Goal: Information Seeking & Learning: Learn about a topic

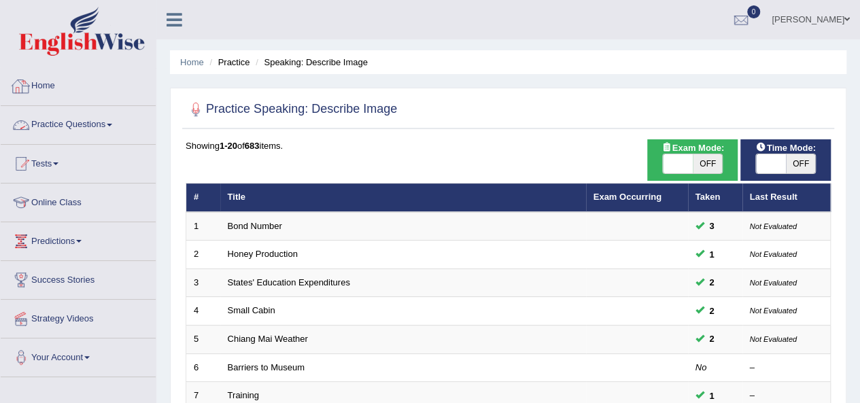
click at [98, 119] on link "Practice Questions" at bounding box center [78, 123] width 155 height 34
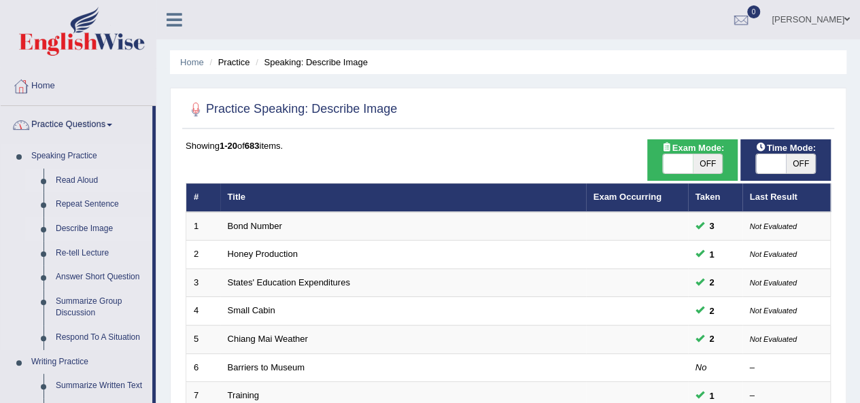
click at [84, 178] on link "Read Aloud" at bounding box center [101, 181] width 103 height 24
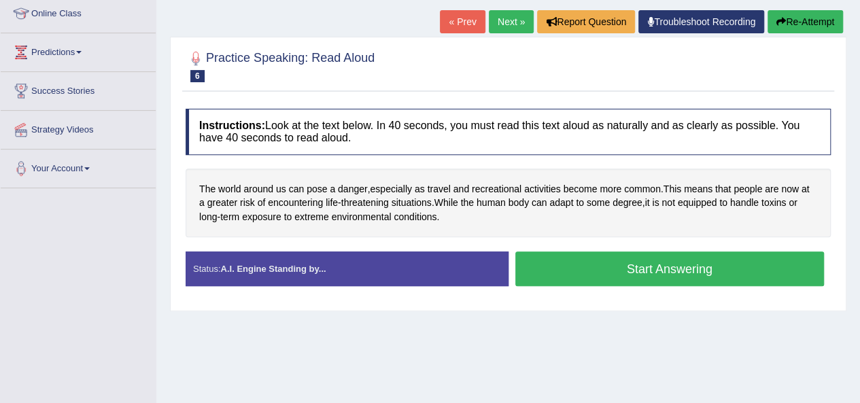
scroll to position [165, 0]
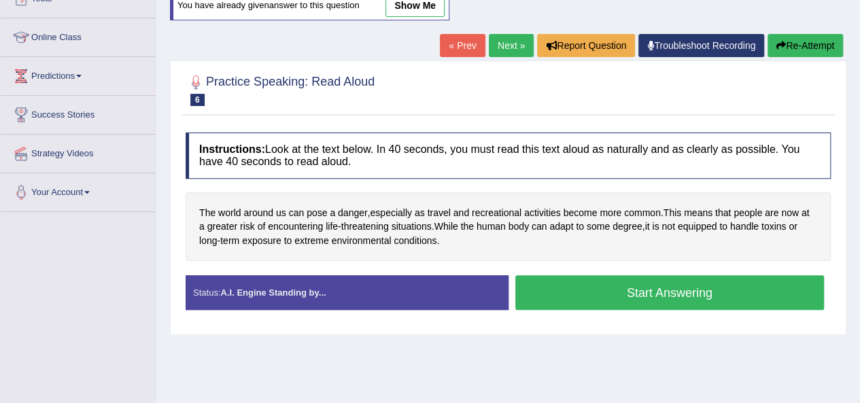
click at [693, 286] on button "Start Answering" at bounding box center [670, 292] width 309 height 35
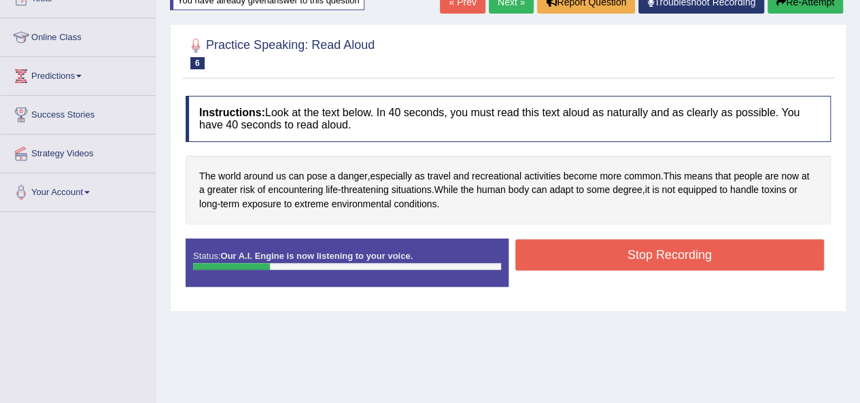
click at [628, 254] on button "Stop Recording" at bounding box center [670, 254] width 309 height 31
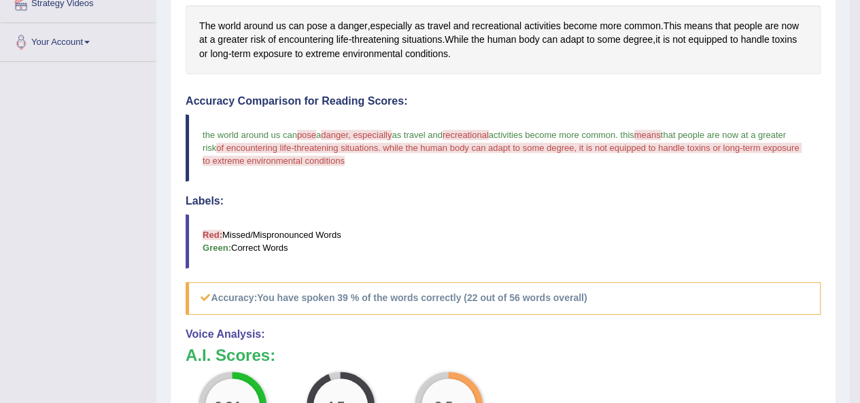
scroll to position [0, 0]
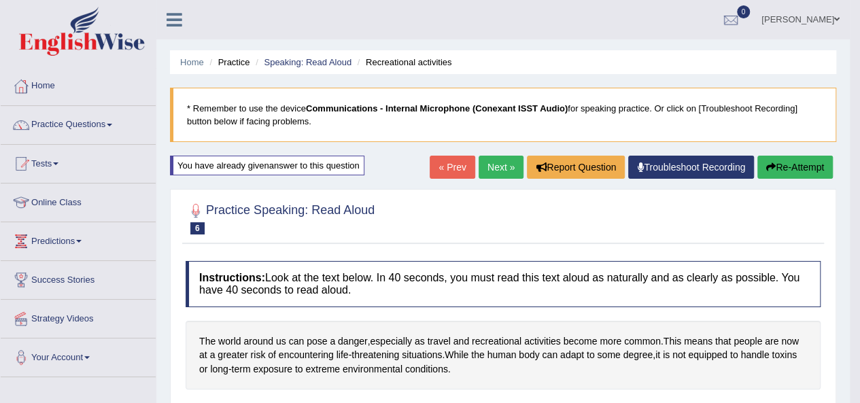
click at [493, 171] on link "Next »" at bounding box center [501, 167] width 45 height 23
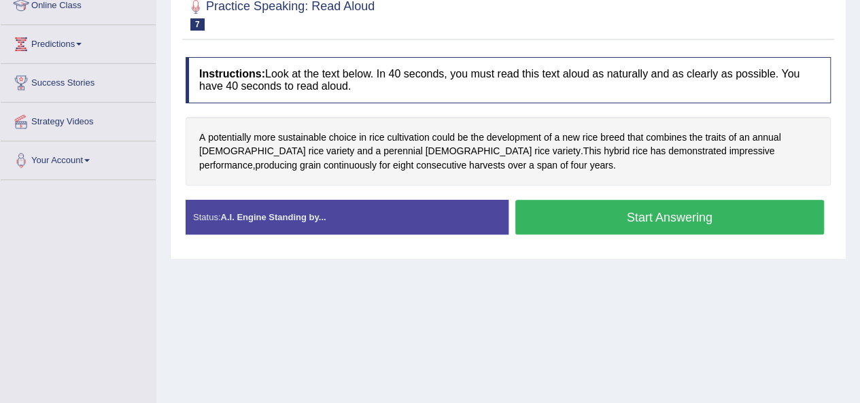
click at [684, 214] on button "Start Answering" at bounding box center [670, 217] width 309 height 35
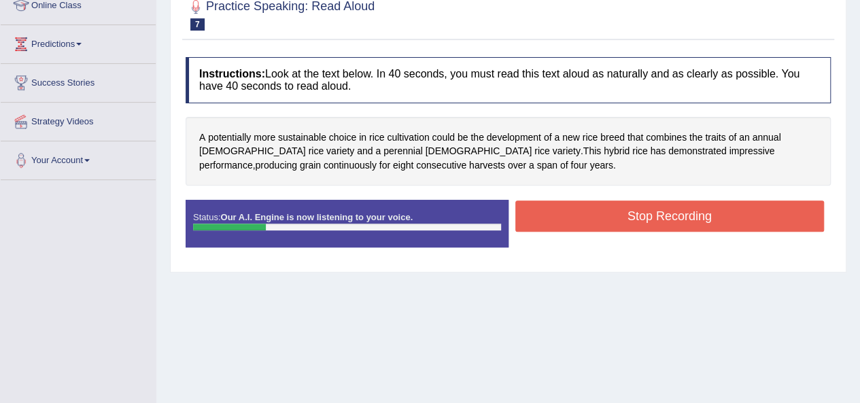
click at [637, 222] on button "Stop Recording" at bounding box center [670, 216] width 309 height 31
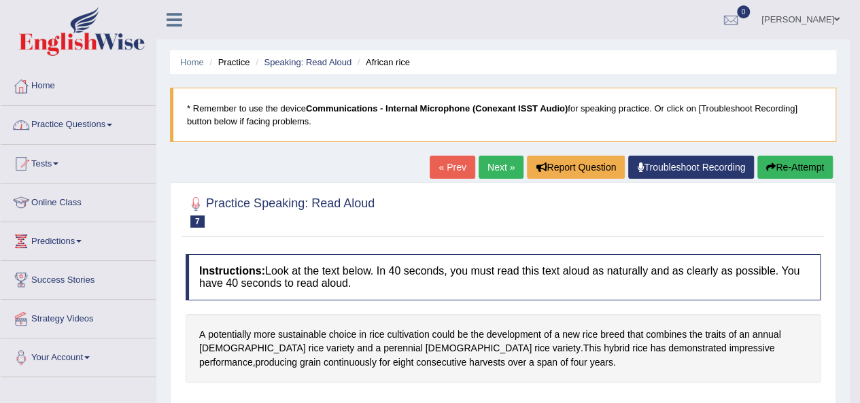
click at [71, 123] on link "Practice Questions" at bounding box center [78, 123] width 155 height 34
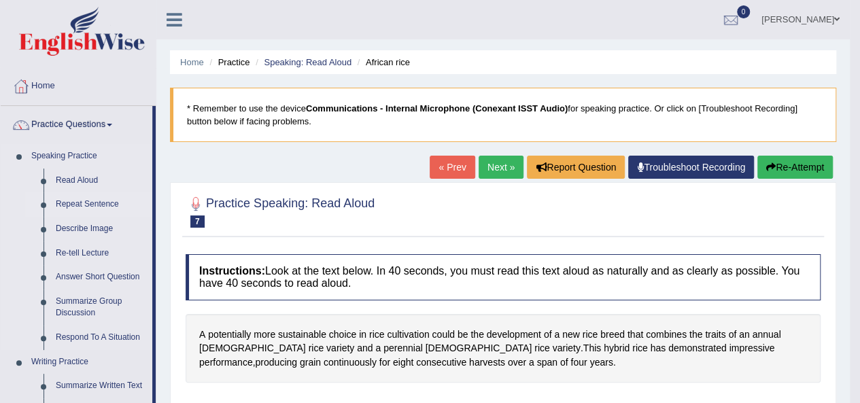
click at [100, 204] on link "Repeat Sentence" at bounding box center [101, 204] width 103 height 24
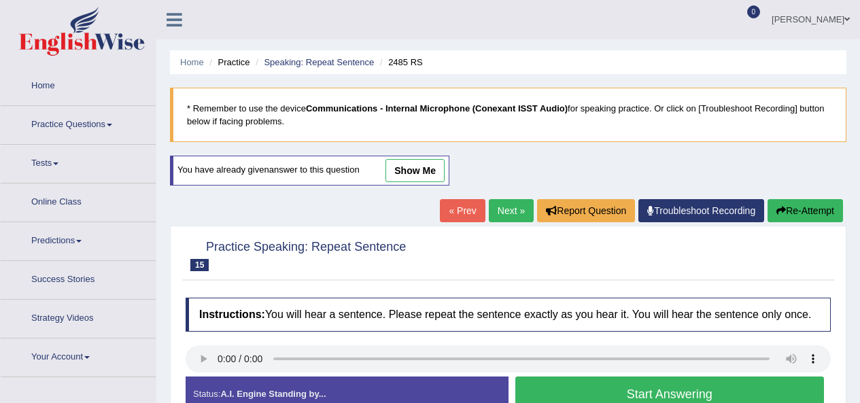
scroll to position [208, 0]
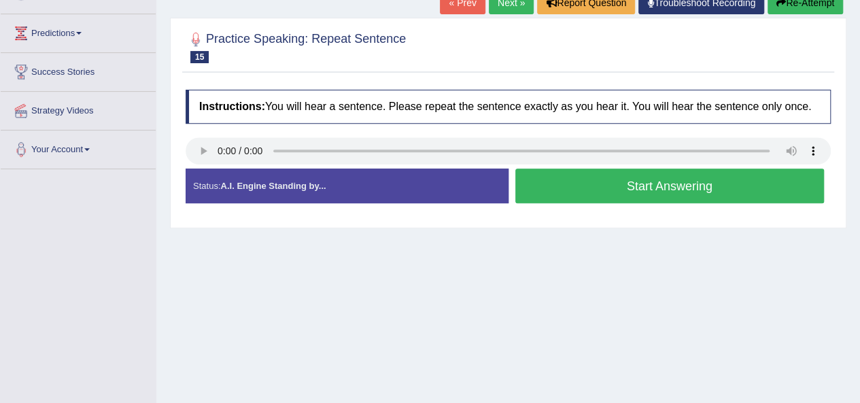
click at [616, 188] on button "Start Answering" at bounding box center [670, 186] width 309 height 35
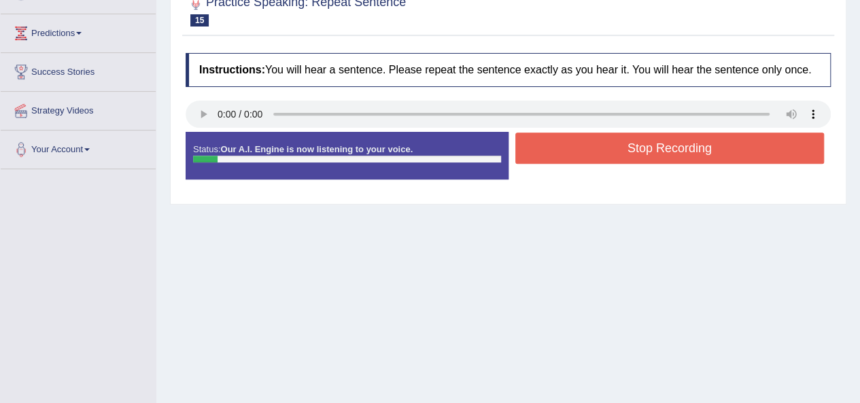
click at [618, 154] on button "Stop Recording" at bounding box center [670, 148] width 309 height 31
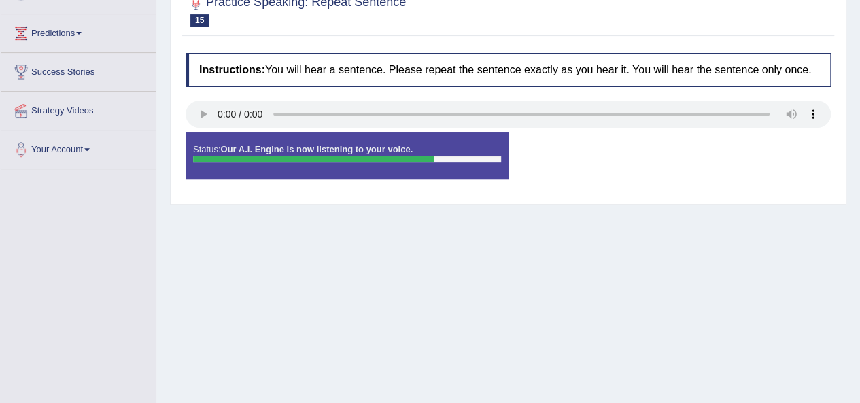
scroll to position [0, 0]
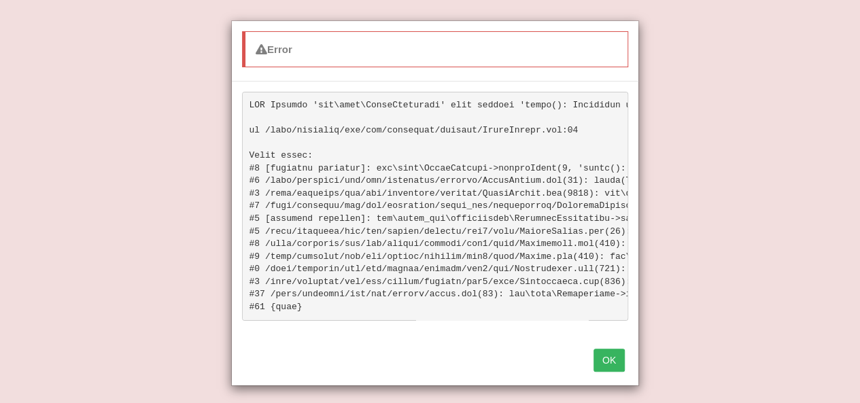
click at [603, 371] on button "OK" at bounding box center [609, 360] width 31 height 23
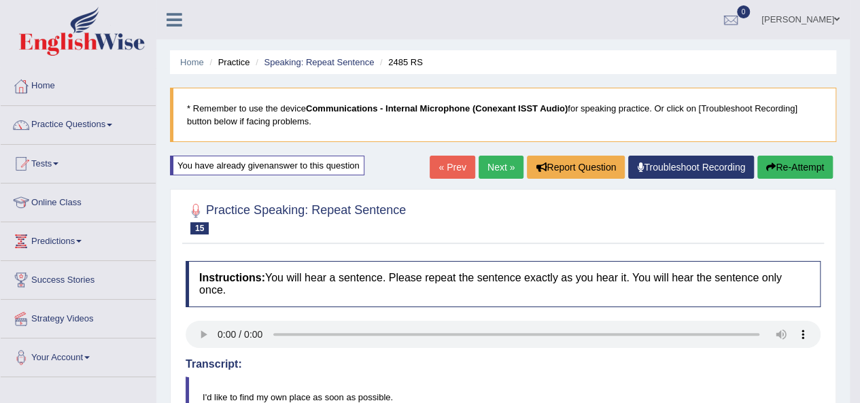
click at [804, 161] on button "Re-Attempt" at bounding box center [795, 167] width 75 height 23
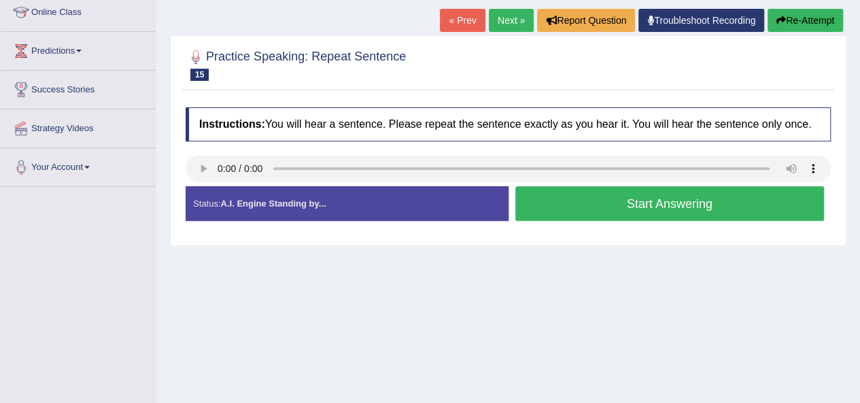
click at [634, 208] on button "Start Answering" at bounding box center [670, 203] width 309 height 35
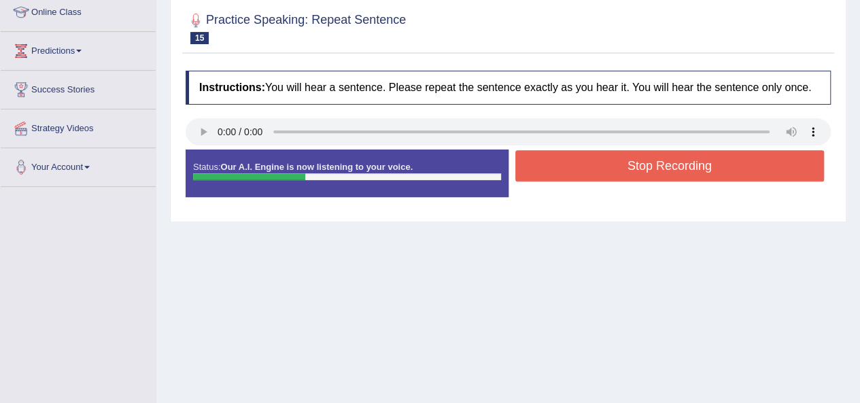
click at [628, 167] on button "Stop Recording" at bounding box center [670, 165] width 309 height 31
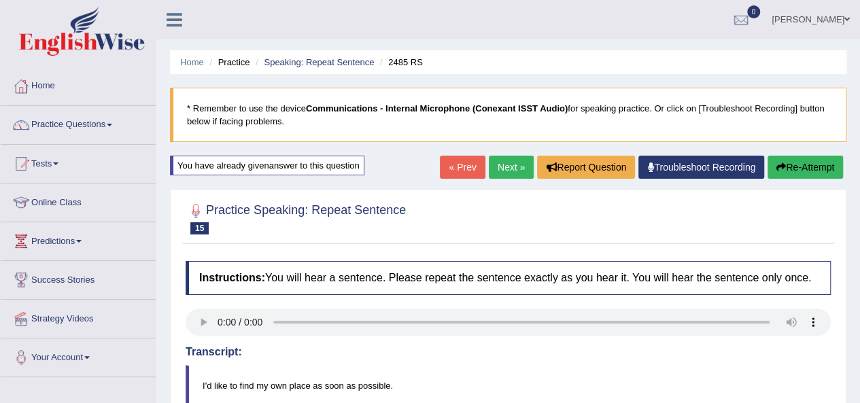
click at [510, 169] on link "Next »" at bounding box center [511, 167] width 45 height 23
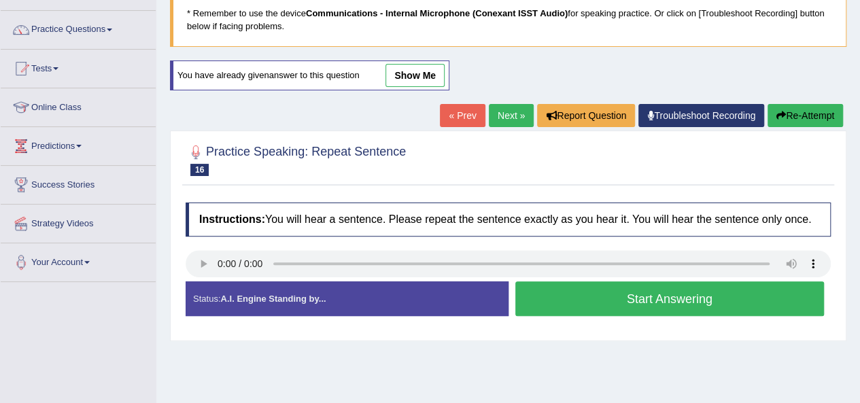
click at [645, 308] on button "Start Answering" at bounding box center [670, 299] width 309 height 35
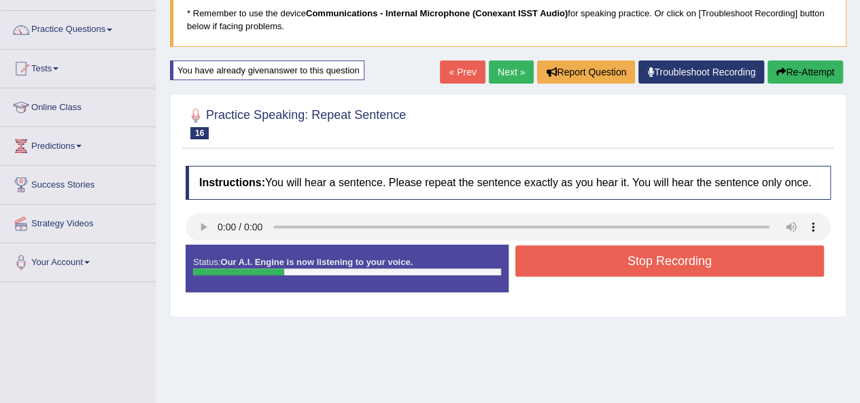
click at [630, 267] on button "Stop Recording" at bounding box center [670, 261] width 309 height 31
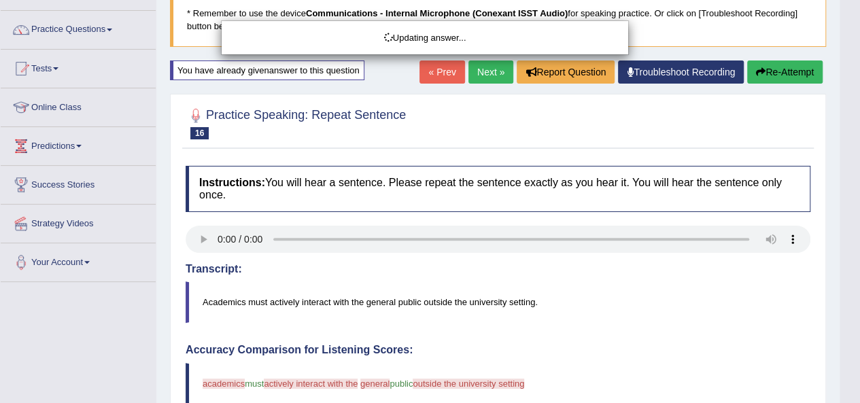
drag, startPoint x: 864, startPoint y: 224, endPoint x: 870, endPoint y: 286, distance: 62.8
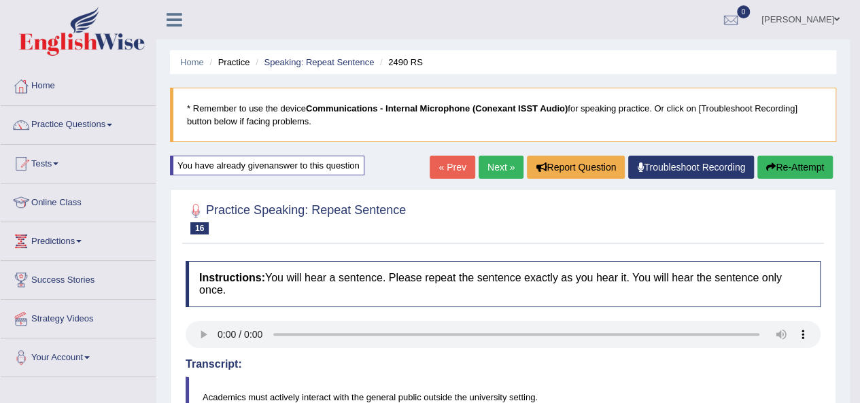
click at [777, 165] on button "Re-Attempt" at bounding box center [795, 167] width 75 height 23
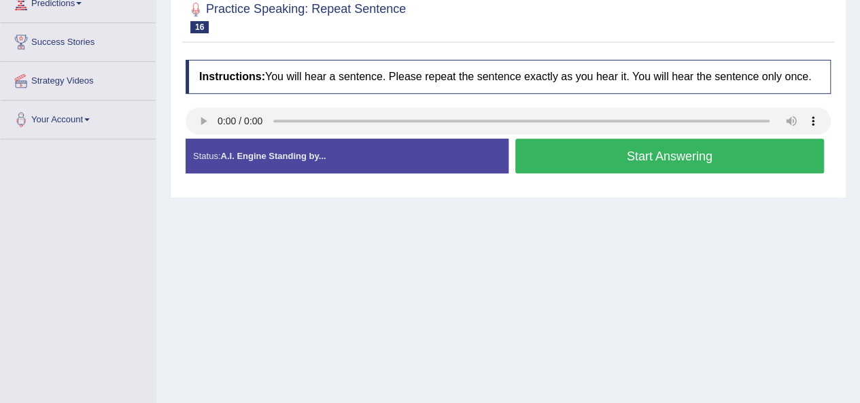
click at [588, 161] on button "Start Answering" at bounding box center [670, 156] width 309 height 35
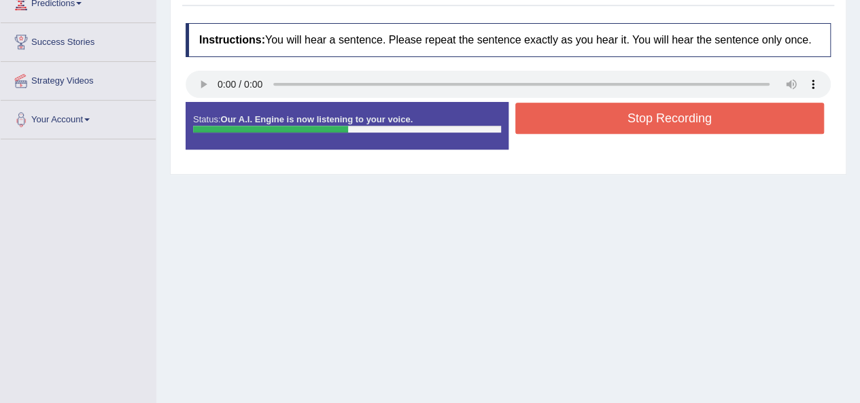
click at [621, 114] on button "Stop Recording" at bounding box center [670, 118] width 309 height 31
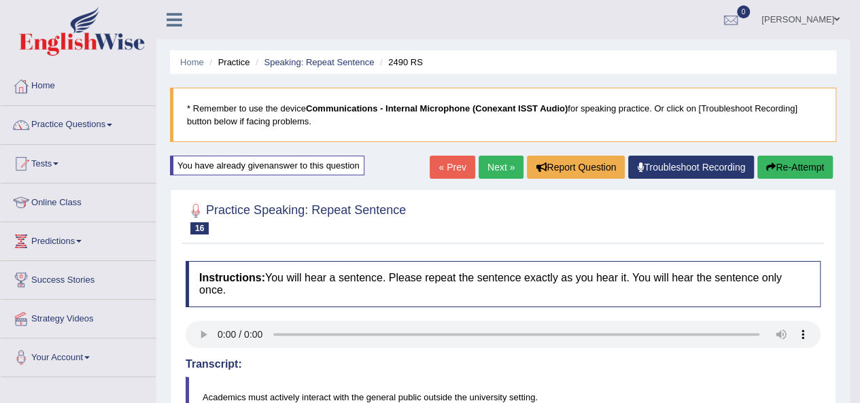
click at [805, 165] on button "Re-Attempt" at bounding box center [795, 167] width 75 height 23
